Goal: Navigation & Orientation: Find specific page/section

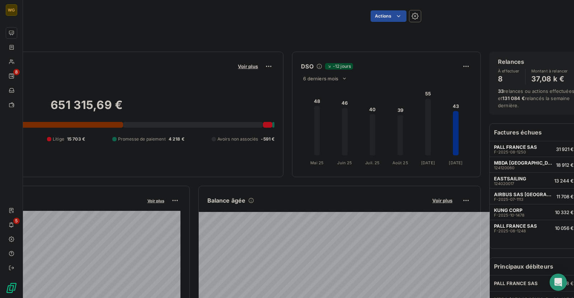
scroll to position [0, 163]
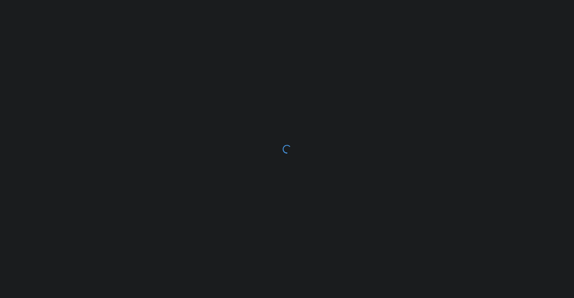
click at [251, 84] on div at bounding box center [287, 149] width 574 height 298
